Goal: Information Seeking & Learning: Learn about a topic

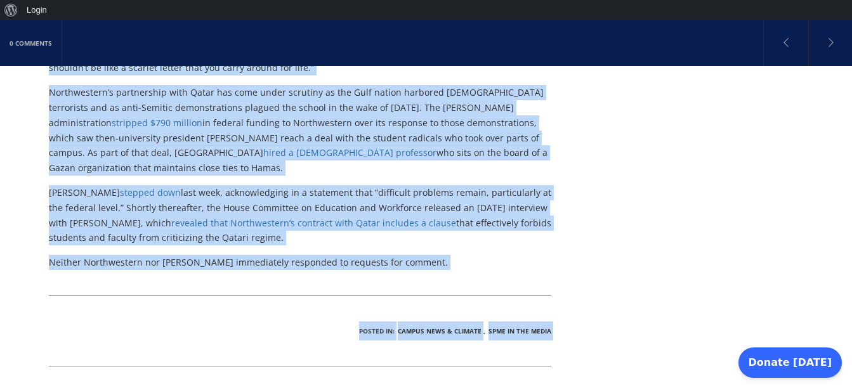
scroll to position [1224, 0]
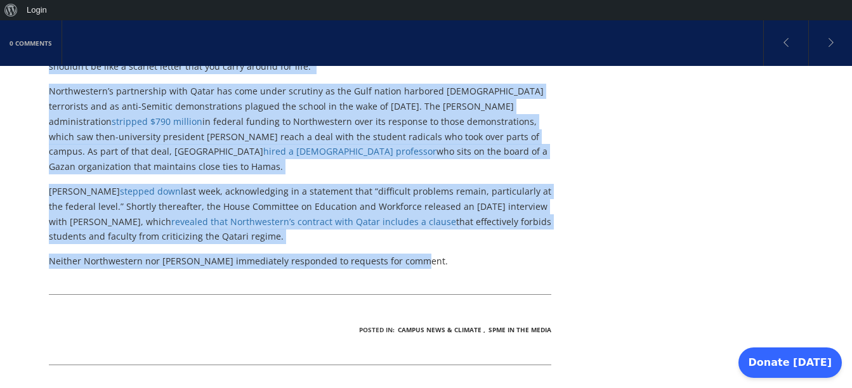
drag, startPoint x: 37, startPoint y: 115, endPoint x: 462, endPoint y: 156, distance: 427.1
copy div "In a Previous Life, He Ran an Organization That Funneled Money to Hamas. Now He…"
click at [462, 254] on p "Neither Northwestern nor Abusharif immediately responded to requests for commen…" at bounding box center [300, 261] width 503 height 15
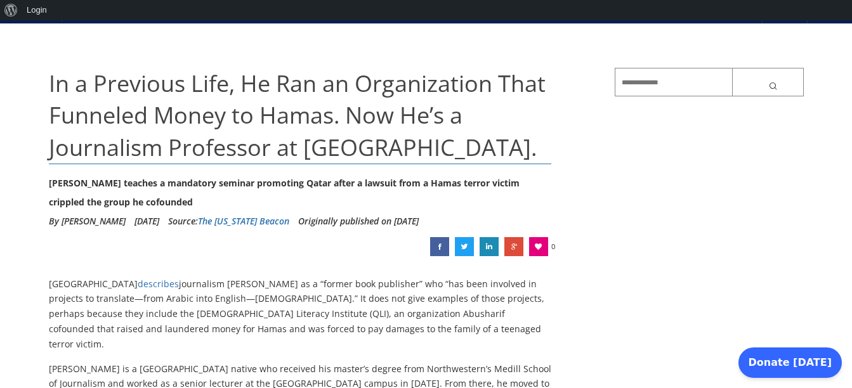
scroll to position [84, 0]
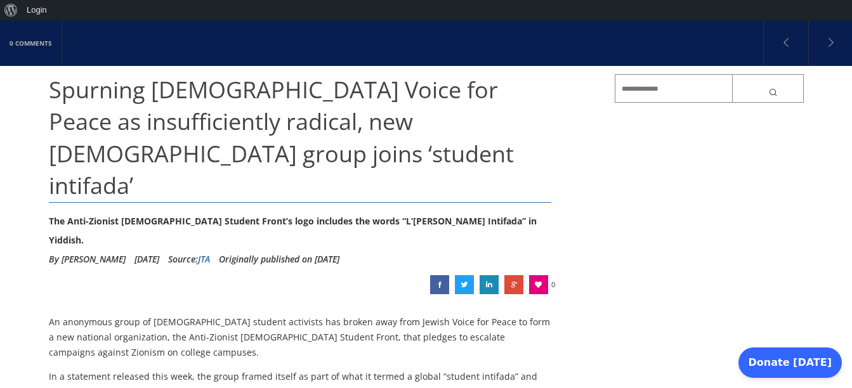
scroll to position [132, 0]
click at [121, 101] on span "Spurning [DEMOGRAPHIC_DATA] Voice for Peace as insufficiently radical, new [DEM…" at bounding box center [281, 137] width 465 height 127
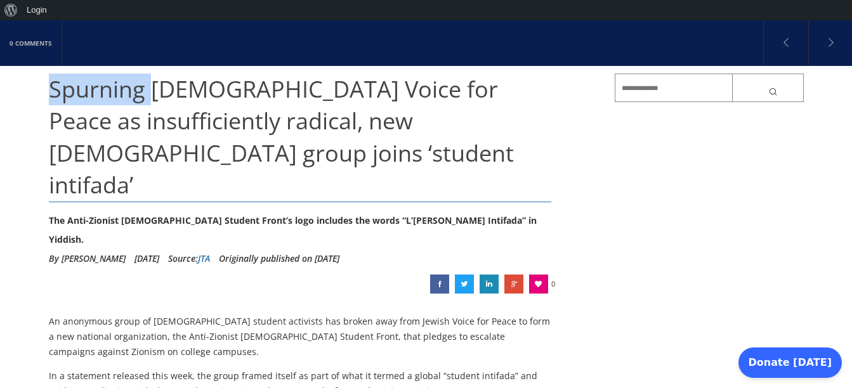
click at [121, 101] on span "Spurning [DEMOGRAPHIC_DATA] Voice for Peace as insufficiently radical, new [DEM…" at bounding box center [281, 137] width 465 height 127
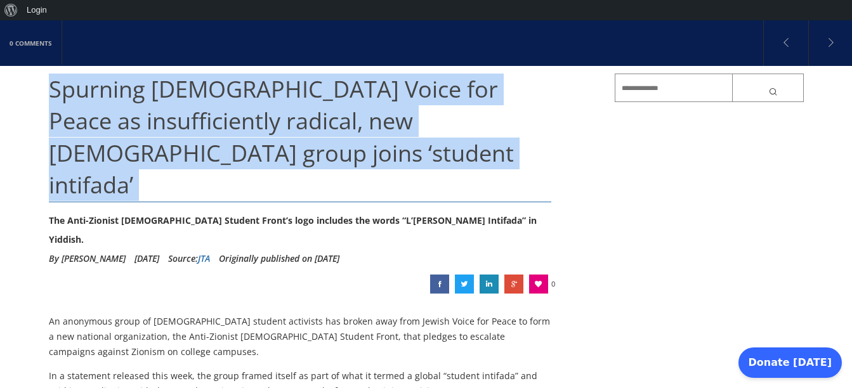
click at [121, 101] on span "Spurning [DEMOGRAPHIC_DATA] Voice for Peace as insufficiently radical, new [DEM…" at bounding box center [281, 137] width 465 height 127
copy div "Spurning [DEMOGRAPHIC_DATA] Voice for Peace as insufficiently radical, new [DEM…"
click at [100, 105] on h1 "Spurning [DEMOGRAPHIC_DATA] Voice for Peace as insufficiently radical, new [DEM…" at bounding box center [300, 138] width 503 height 129
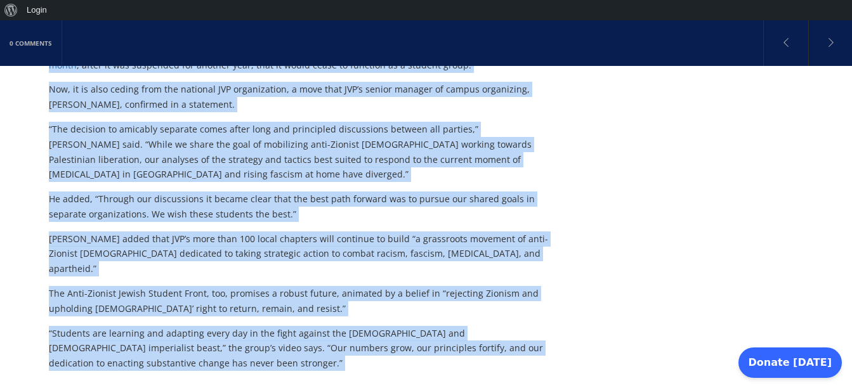
scroll to position [1100, 0]
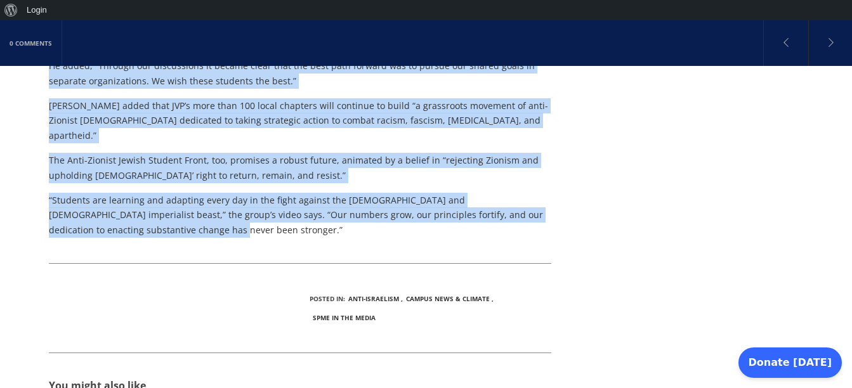
drag, startPoint x: 46, startPoint y: 88, endPoint x: 339, endPoint y: 135, distance: 297.5
click at [339, 135] on div "0 Comments Spurning [DEMOGRAPHIC_DATA] Voice for Peace as insufficiently radica…" at bounding box center [426, 3] width 852 height 1976
copy div "Loremips Dolors Ametc adi Elits do eiusmodtempori utlabor, etd Magnaa enima min…"
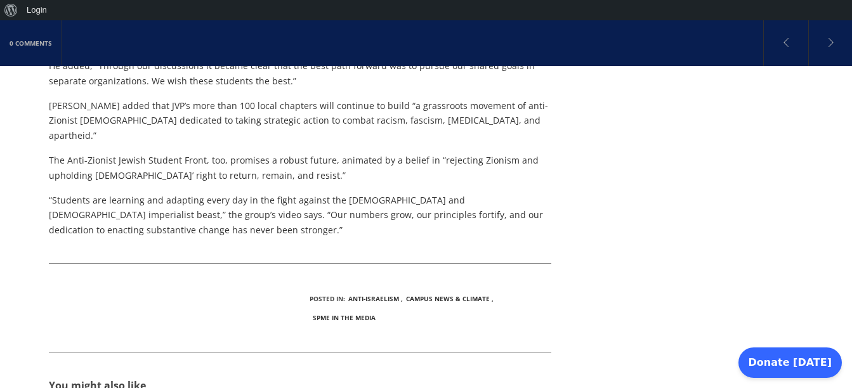
click at [319, 193] on p "“Students are learning and adapting every day in the fight against the [DEMOGRA…" at bounding box center [300, 215] width 503 height 45
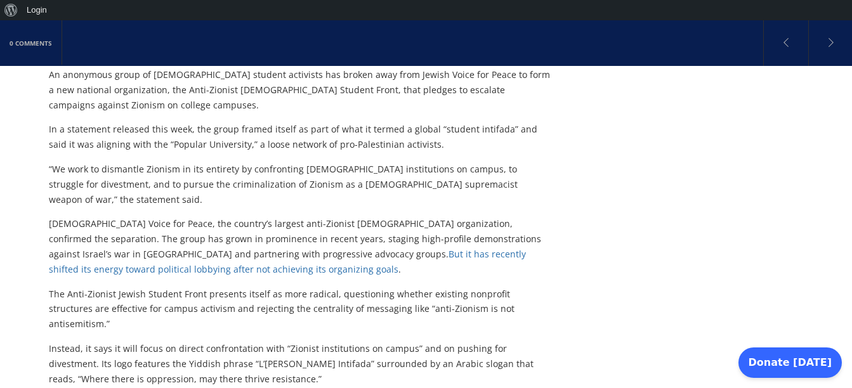
scroll to position [383, 0]
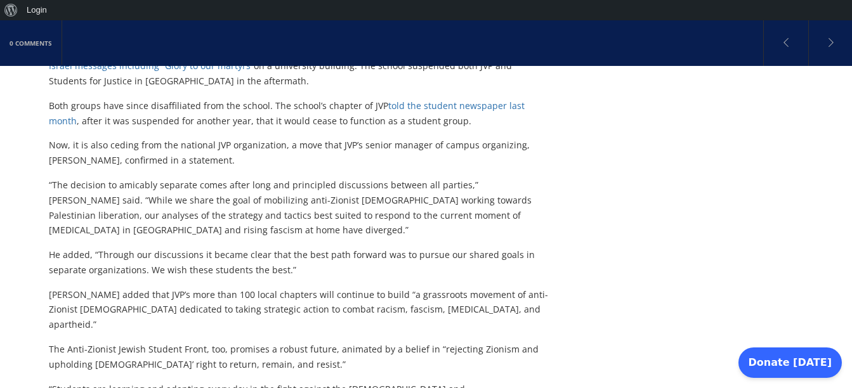
scroll to position [512, 0]
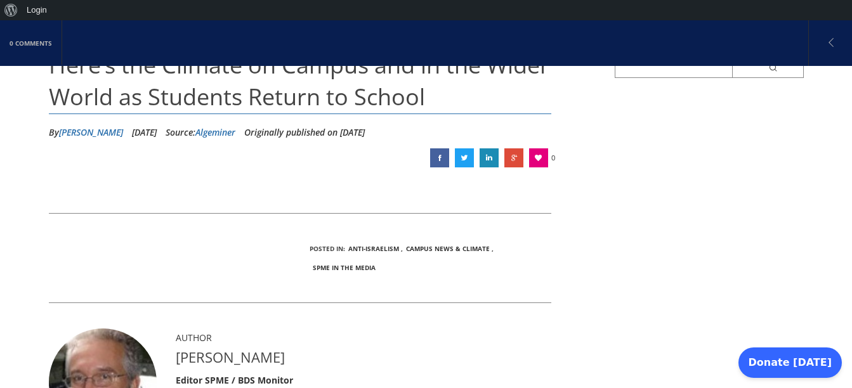
scroll to position [157, 0]
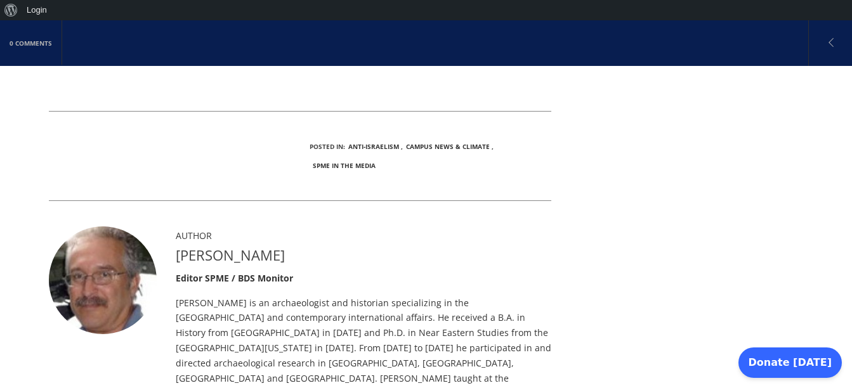
scroll to position [0, 0]
